Goal: Use online tool/utility: Use online tool/utility

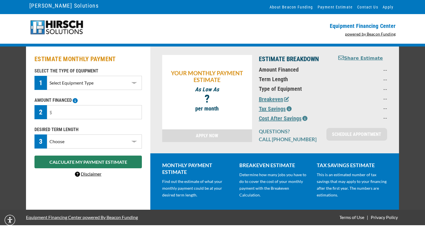
click at [58, 86] on select "Select Equipment Type DTG Printing Embroidery Screen Printing Software and Auto…" at bounding box center [94, 83] width 95 height 14
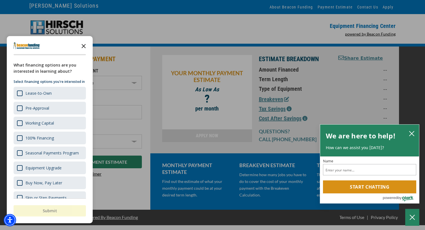
click at [83, 46] on polygon "Close the survey" at bounding box center [84, 46] width 4 height 4
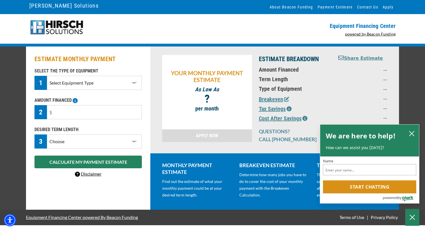
click at [58, 84] on select "Select Equipment Type DTG Printing Embroidery Screen Printing Software and Auto…" at bounding box center [94, 83] width 95 height 14
select select "10"
click at [47, 76] on select "Select Equipment Type DTG Printing Embroidery Screen Printing Software and Auto…" at bounding box center [94, 83] width 95 height 14
click at [63, 115] on input "text" at bounding box center [94, 112] width 95 height 14
click at [9, 107] on div "ESTIMATE MONTHLY PAYMENT SELECT THE TYPE OF EQUIPMENT 1 Select Equipment Type D…" at bounding box center [212, 128] width 425 height 163
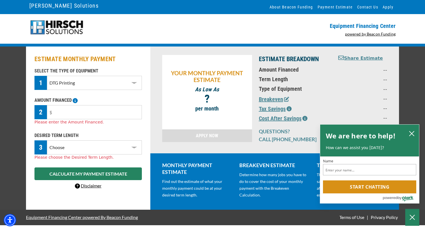
click at [56, 151] on select "Choose 36 Months 48 Months 60 Months" at bounding box center [94, 148] width 95 height 14
select select "48"
click at [47, 141] on select "Choose 36 Months 48 Months 60 Months" at bounding box center [94, 148] width 95 height 14
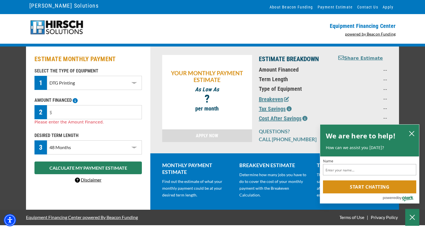
click at [63, 114] on input "text" at bounding box center [94, 112] width 95 height 14
click at [20, 104] on div "ESTIMATE MONTHLY PAYMENT SELECT THE TYPE OF EQUIPMENT 1 Select Equipment Type D…" at bounding box center [212, 128] width 425 height 163
click at [63, 115] on input "text" at bounding box center [94, 112] width 95 height 14
click at [76, 102] on icon at bounding box center [75, 100] width 5 height 5
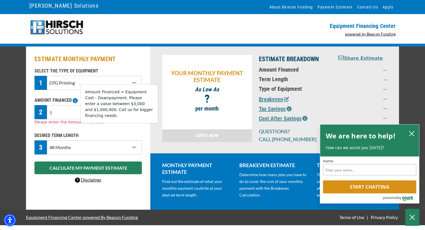
click at [60, 114] on input "text" at bounding box center [94, 112] width 95 height 14
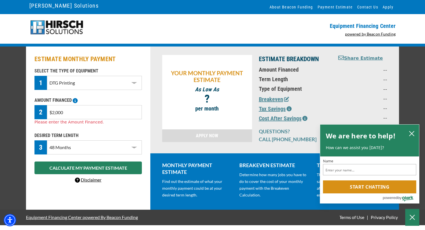
type input "$20,000"
click at [15, 104] on div "ESTIMATE MONTHLY PAYMENT SELECT THE TYPE OF EQUIPMENT 1 Select Equipment Type D…" at bounding box center [212, 128] width 425 height 163
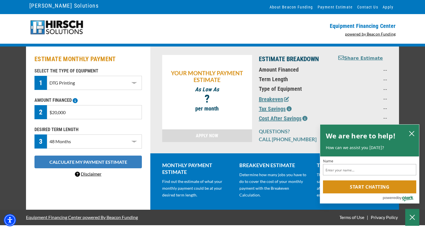
click at [43, 164] on button "CALCULATE MY PAYMENT ESTIMATE" at bounding box center [87, 162] width 107 height 13
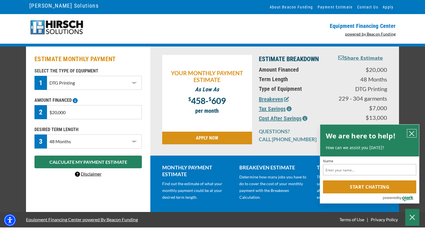
click at [409, 135] on icon "close chatbox" at bounding box center [411, 134] width 6 height 6
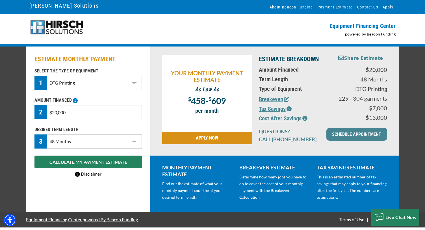
click at [287, 111] on icon "button" at bounding box center [288, 108] width 5 height 5
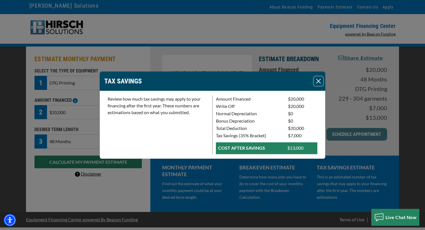
click at [318, 86] on button "Close" at bounding box center [318, 81] width 9 height 9
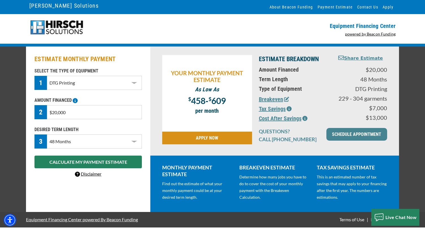
click at [266, 102] on button "Breakeven" at bounding box center [274, 99] width 30 height 8
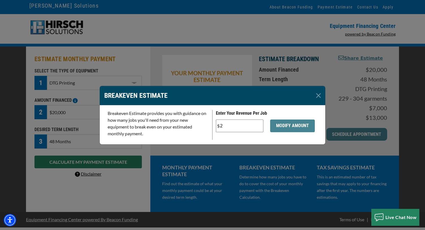
click at [225, 128] on input "$2" at bounding box center [239, 126] width 47 height 13
type input "$5"
click at [281, 127] on button "MODIFY AMOUNT" at bounding box center [292, 126] width 45 height 13
